Goal: Register for event/course

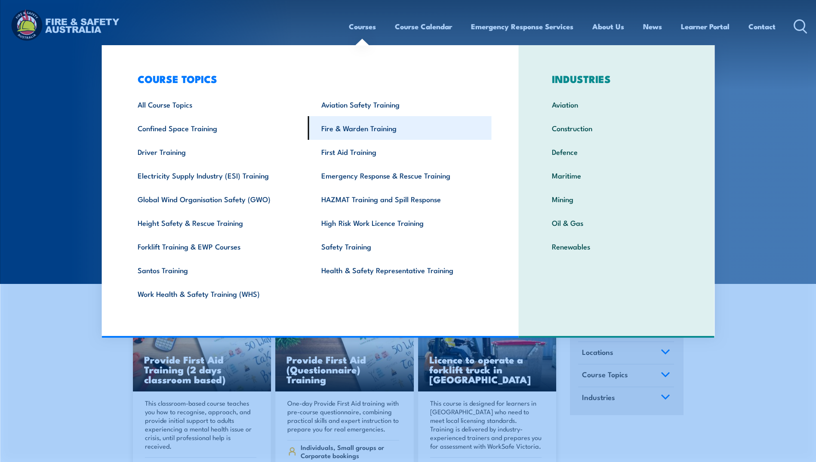
click at [346, 129] on link "Fire & Warden Training" at bounding box center [400, 128] width 184 height 24
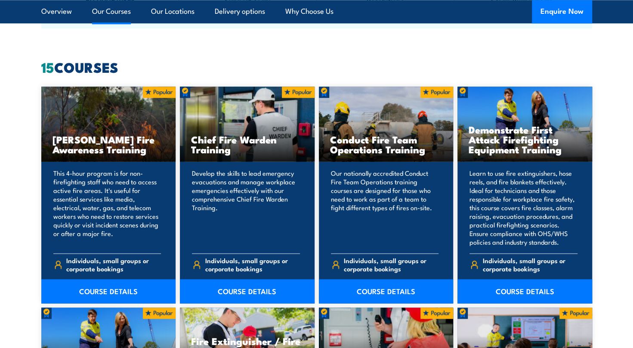
scroll to position [646, 0]
click at [374, 295] on link "COURSE DETAILS" at bounding box center [386, 291] width 135 height 24
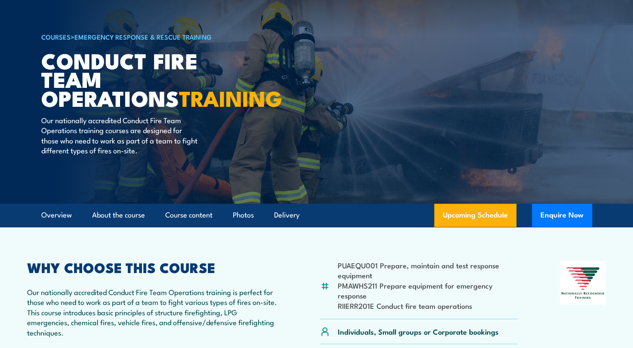
scroll to position [43, 0]
click at [465, 214] on link "Upcoming Schedule" at bounding box center [475, 215] width 82 height 23
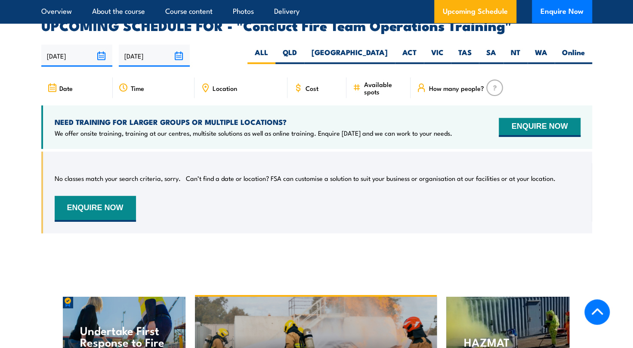
scroll to position [1367, 0]
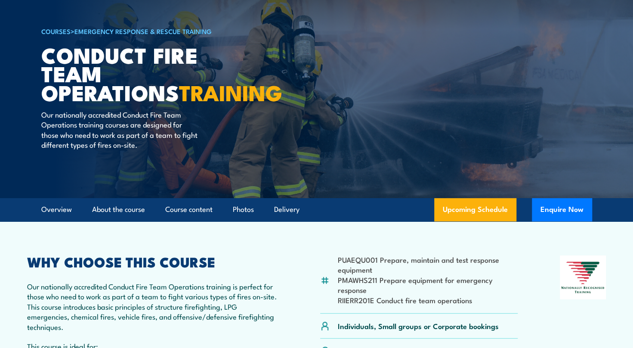
scroll to position [43, 0]
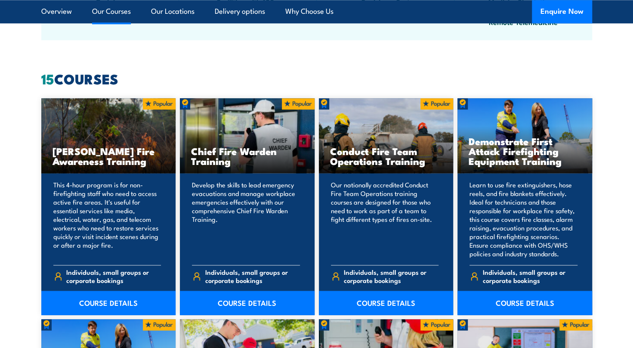
scroll to position [646, 0]
